Goal: Task Accomplishment & Management: Use online tool/utility

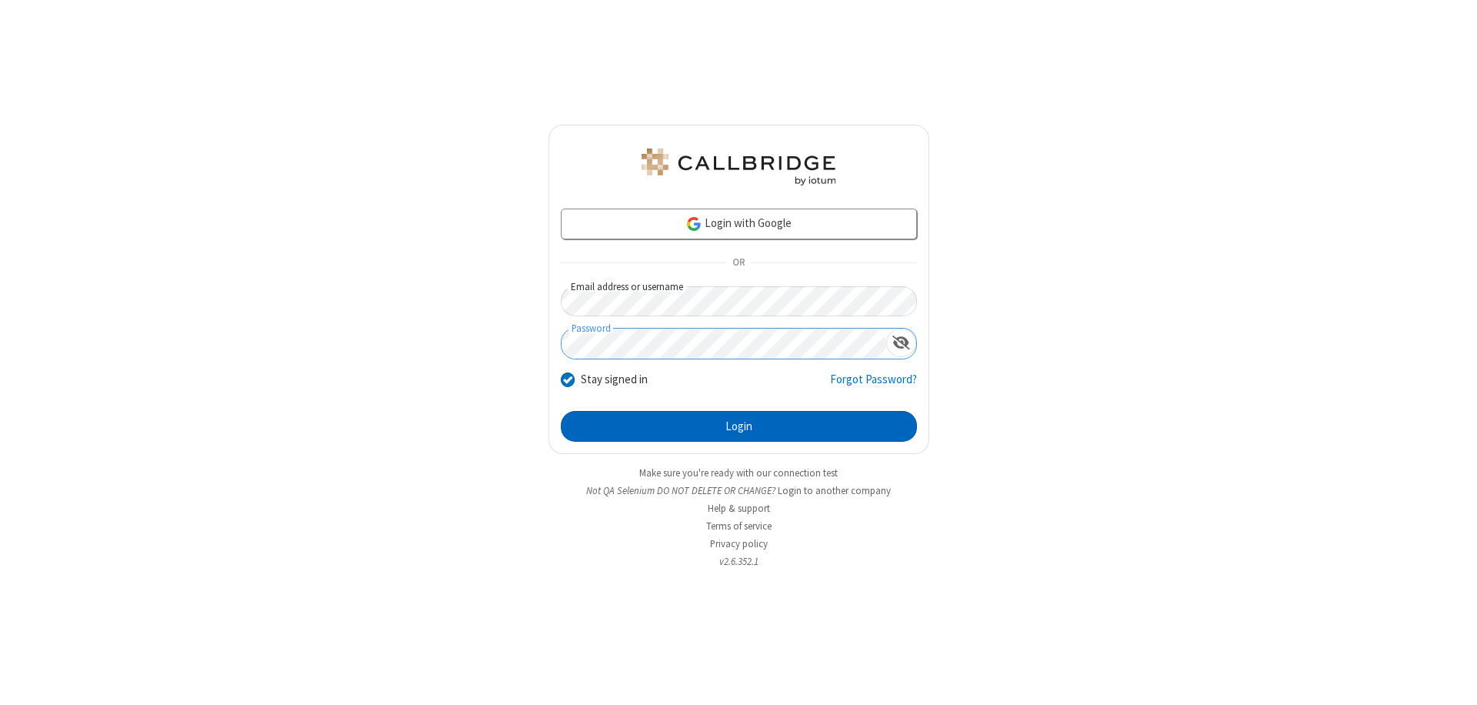
click at [739, 426] on button "Login" at bounding box center [739, 426] width 356 height 31
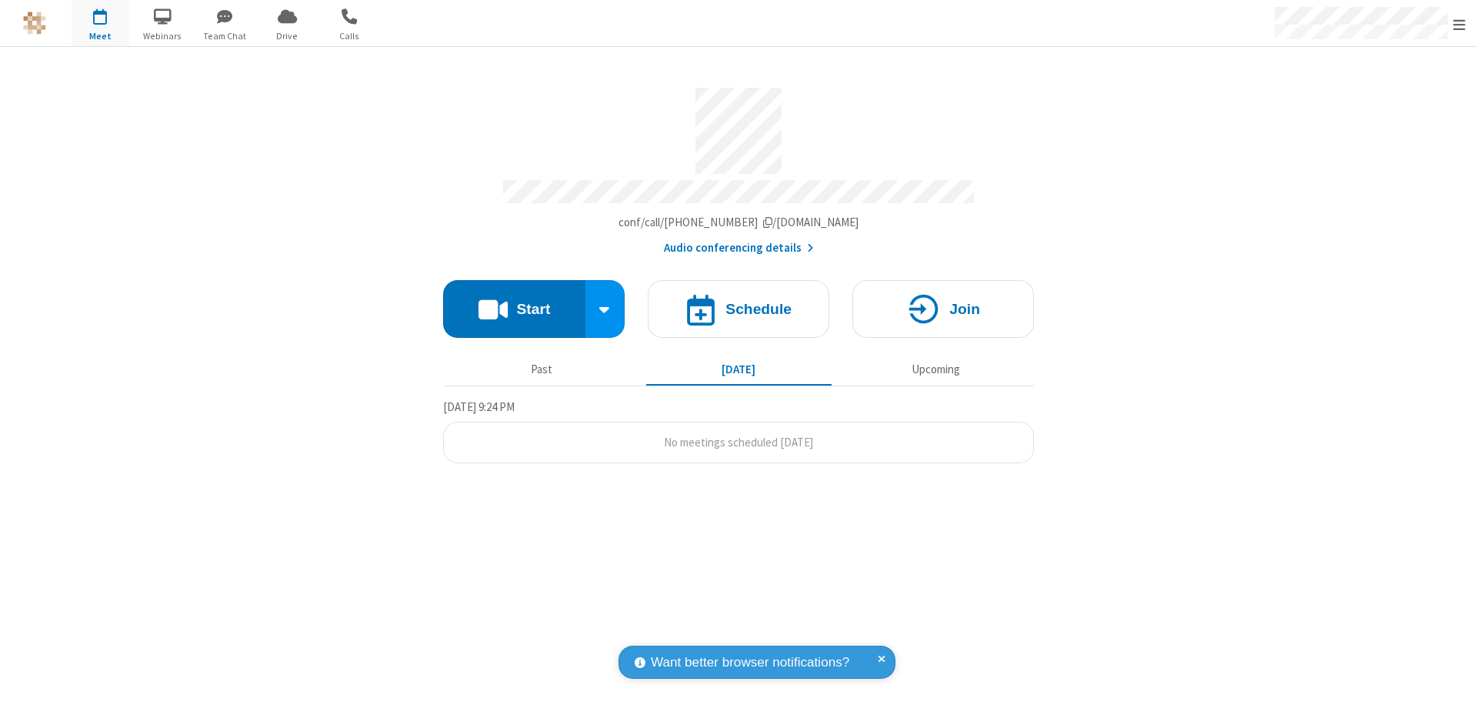
click at [514, 302] on button "Start" at bounding box center [514, 309] width 142 height 58
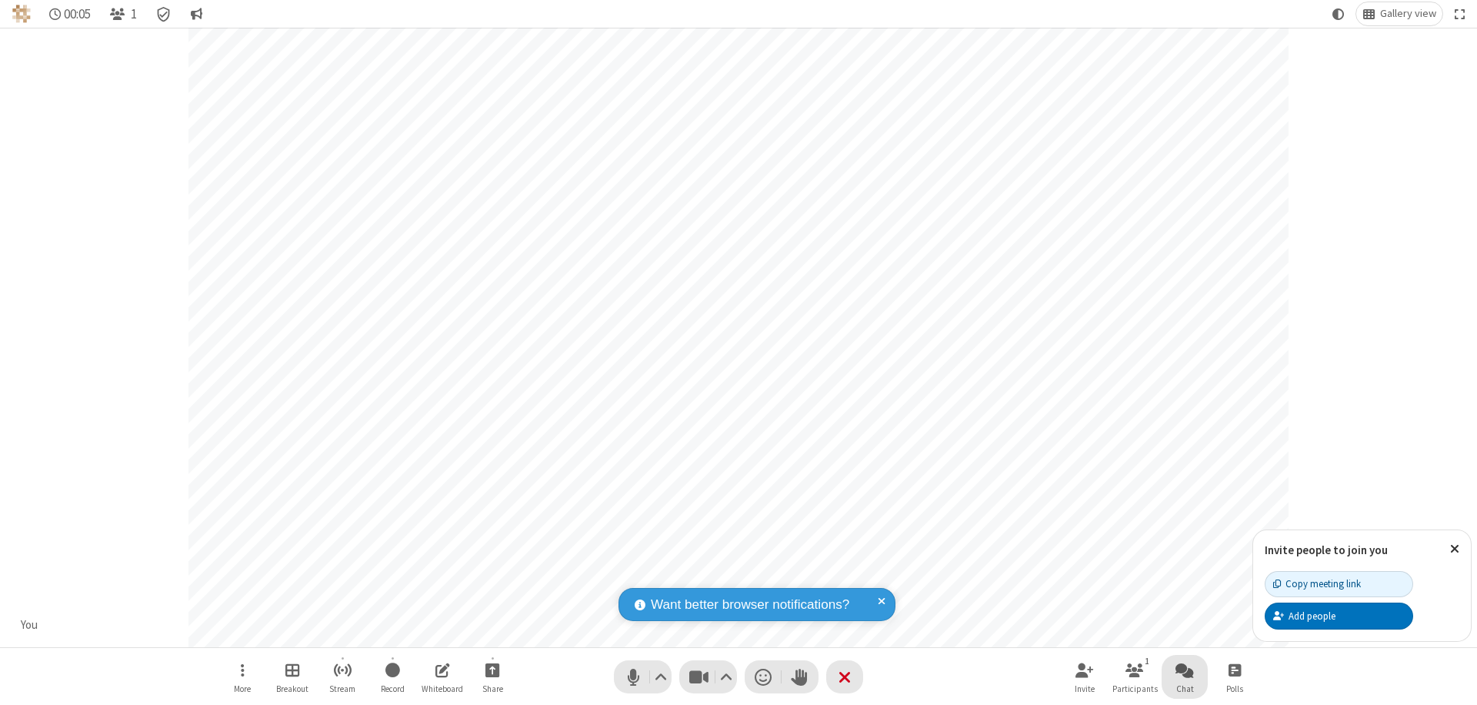
click at [1185, 669] on span "Open chat" at bounding box center [1185, 669] width 18 height 19
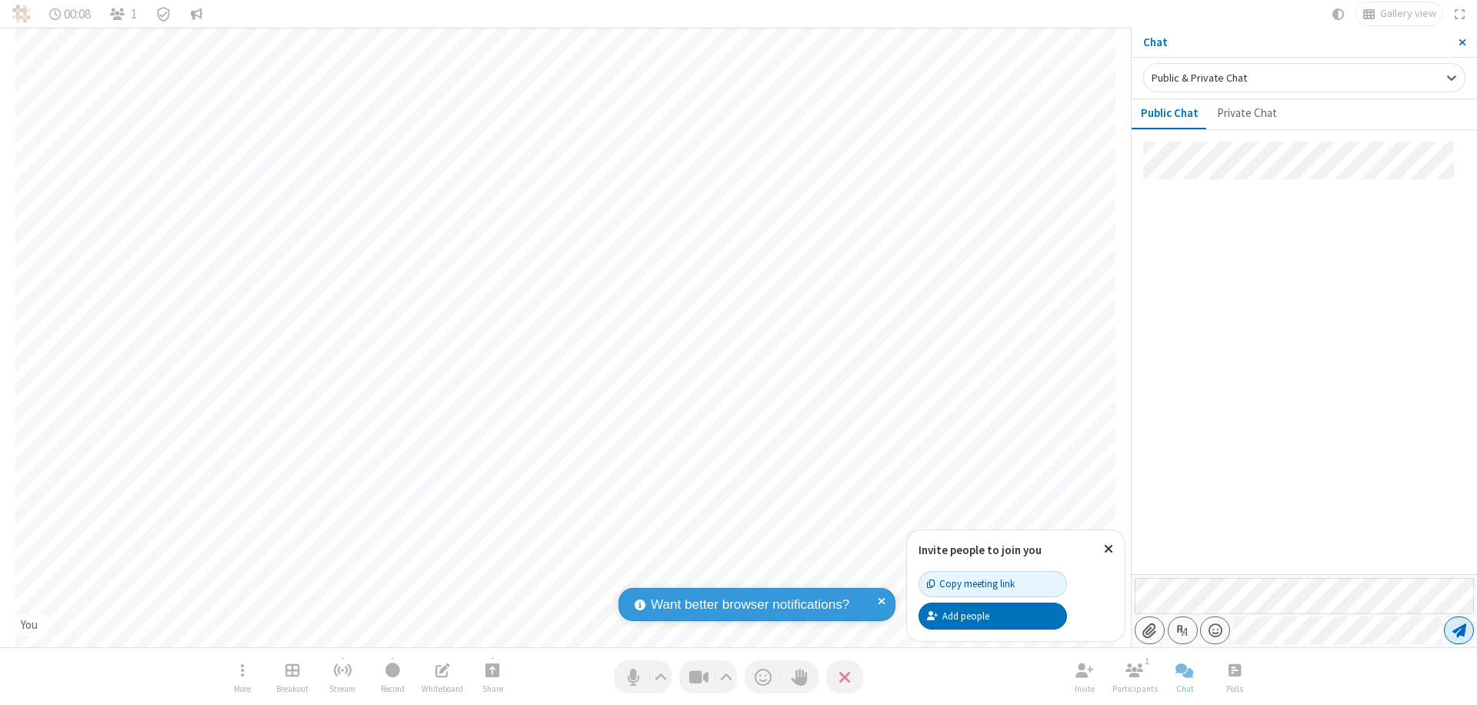
click at [1459, 630] on span "Send message" at bounding box center [1460, 630] width 14 height 15
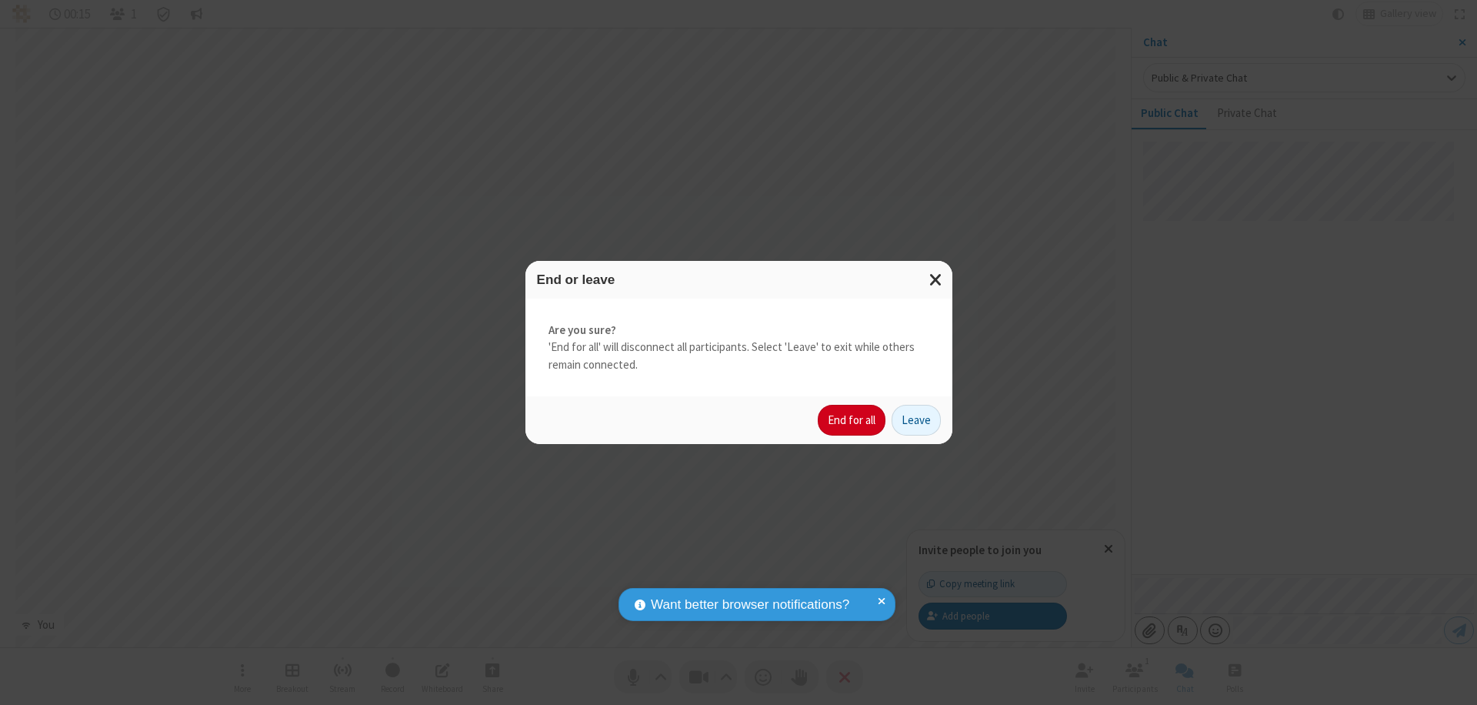
click at [853, 420] on button "End for all" at bounding box center [852, 420] width 68 height 31
